Goal: Navigation & Orientation: Find specific page/section

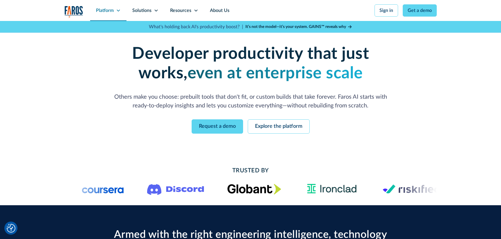
click at [102, 11] on div "Platform" at bounding box center [105, 10] width 18 height 7
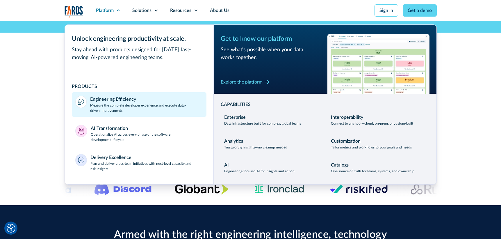
click at [116, 107] on p "Measure the complete developer experience and execute data-driven improvements" at bounding box center [146, 108] width 113 height 10
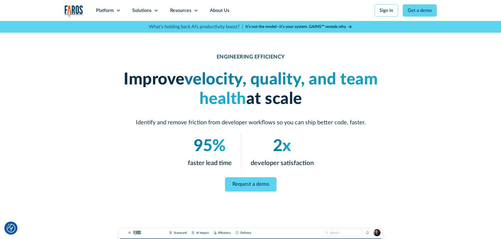
click at [67, 8] on img "home" at bounding box center [74, 11] width 19 height 12
